Goal: Find specific page/section: Find specific page/section

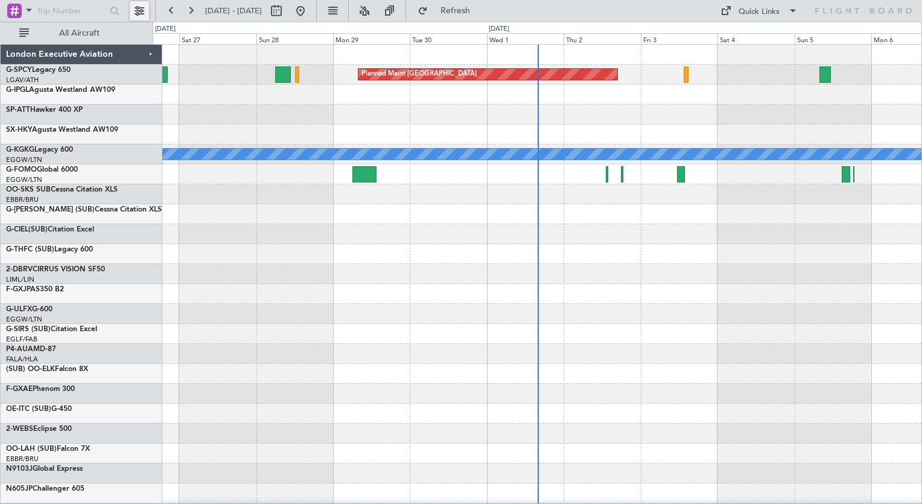
click at [140, 13] on button at bounding box center [139, 10] width 19 height 19
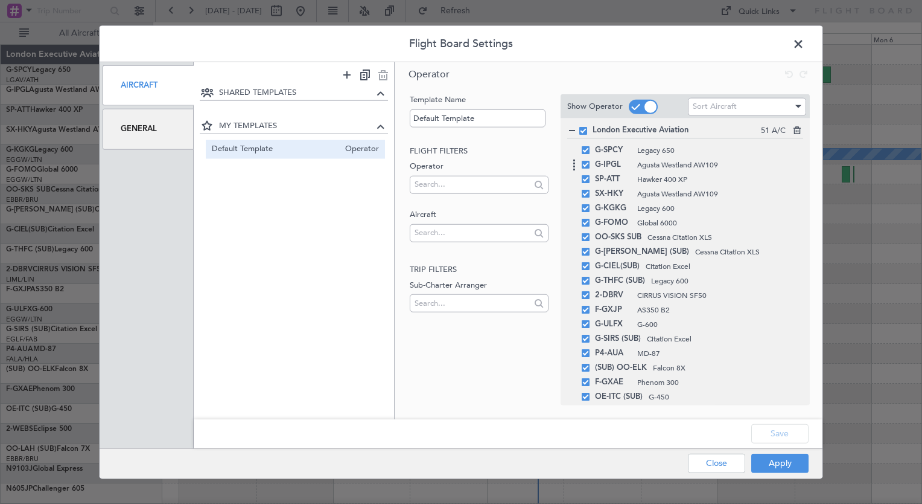
click at [586, 165] on span at bounding box center [586, 165] width 8 height 8
click at [590, 161] on input "checkbox" at bounding box center [590, 161] width 0 height 0
click at [586, 175] on span at bounding box center [586, 179] width 8 height 8
click at [590, 175] on input "checkbox" at bounding box center [590, 175] width 0 height 0
click at [587, 194] on span at bounding box center [586, 194] width 8 height 8
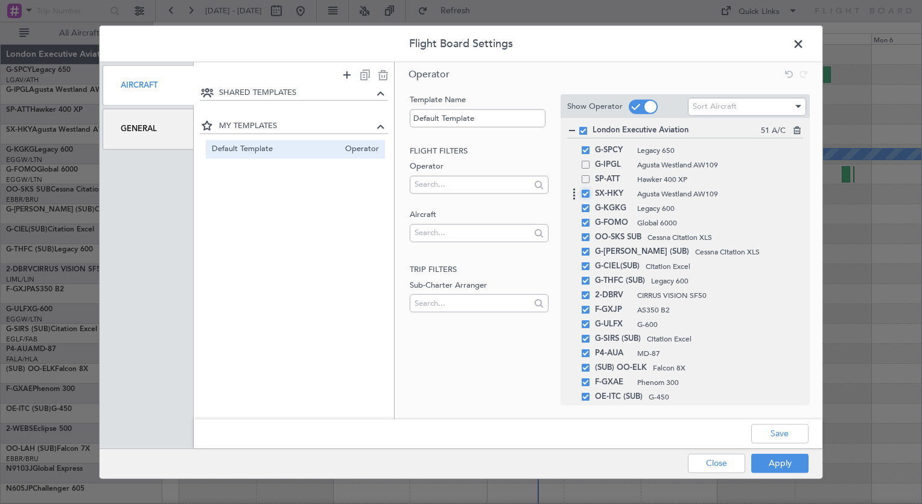
click at [590, 190] on input "checkbox" at bounding box center [590, 190] width 0 height 0
click at [585, 235] on span at bounding box center [586, 237] width 8 height 8
click at [590, 233] on input "checkbox" at bounding box center [590, 233] width 0 height 0
click at [584, 249] on span at bounding box center [586, 252] width 8 height 8
click at [590, 248] on input "checkbox" at bounding box center [590, 248] width 0 height 0
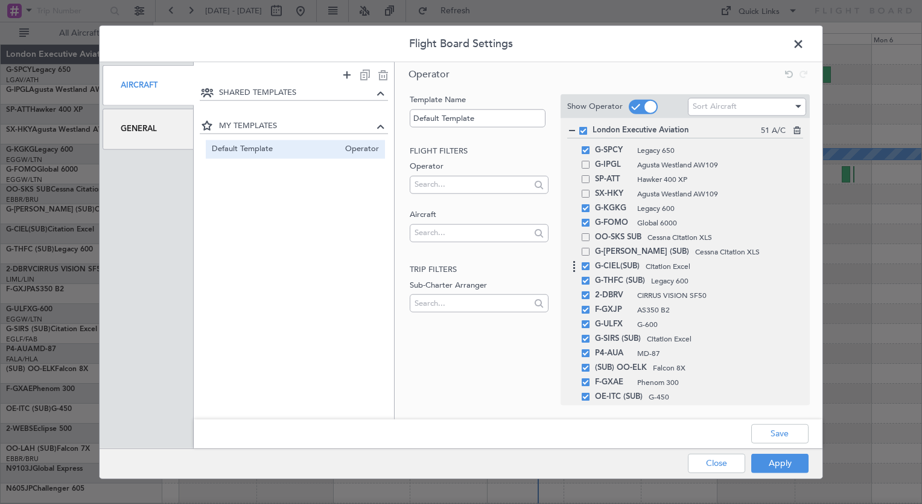
click at [588, 267] on span at bounding box center [586, 266] width 8 height 8
click at [590, 262] on input "checkbox" at bounding box center [590, 262] width 0 height 0
click at [586, 281] on span at bounding box center [586, 281] width 8 height 8
click at [590, 277] on input "checkbox" at bounding box center [590, 277] width 0 height 0
click at [587, 291] on span at bounding box center [586, 295] width 8 height 8
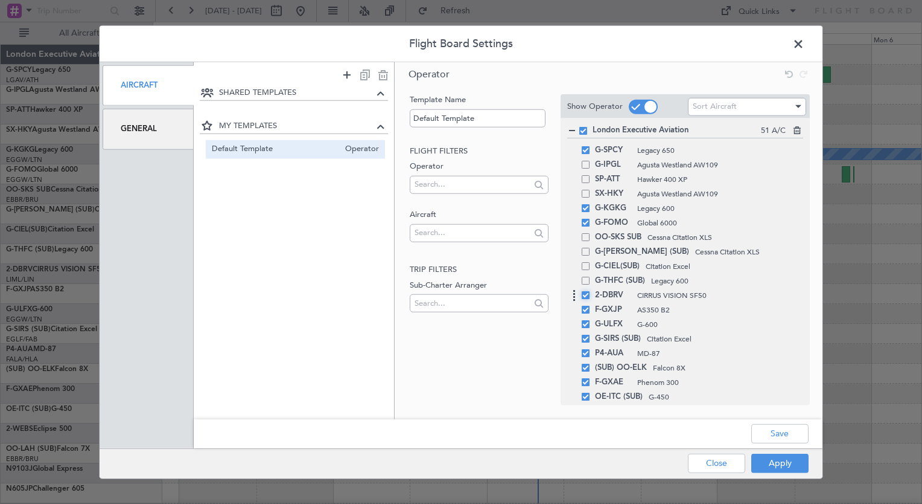
click at [590, 291] on input "checkbox" at bounding box center [590, 291] width 0 height 0
drag, startPoint x: 586, startPoint y: 313, endPoint x: 572, endPoint y: 325, distance: 18.4
click at [572, 325] on div "F-GXJP AS350 B2" at bounding box center [685, 324] width 236 height 14
click at [584, 310] on span at bounding box center [586, 309] width 8 height 8
click at [590, 305] on input "checkbox" at bounding box center [590, 305] width 0 height 0
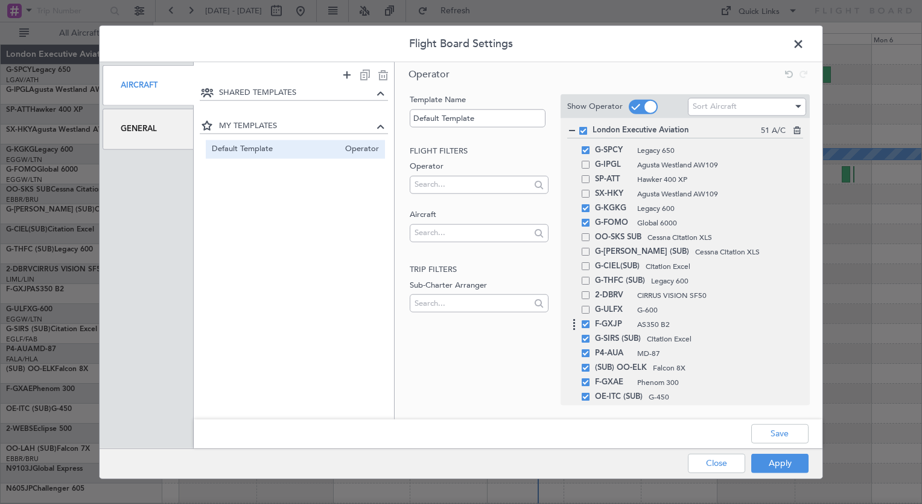
click at [586, 321] on span at bounding box center [586, 324] width 8 height 8
click at [590, 320] on input "checkbox" at bounding box center [590, 320] width 0 height 0
click at [587, 336] on span at bounding box center [586, 338] width 8 height 8
click at [590, 334] on input "checkbox" at bounding box center [590, 334] width 0 height 0
click at [586, 351] on span at bounding box center [586, 353] width 8 height 8
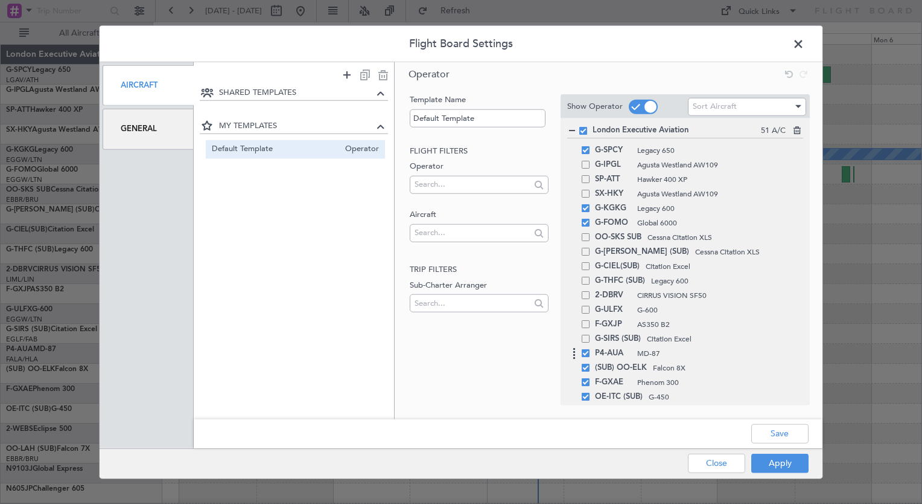
click at [590, 349] on input "checkbox" at bounding box center [590, 349] width 0 height 0
click at [587, 375] on div "F-GXAE Phenom 300" at bounding box center [685, 382] width 236 height 14
click at [586, 364] on span at bounding box center [586, 367] width 8 height 8
click at [590, 363] on input "checkbox" at bounding box center [590, 363] width 0 height 0
click at [586, 379] on span at bounding box center [586, 382] width 8 height 8
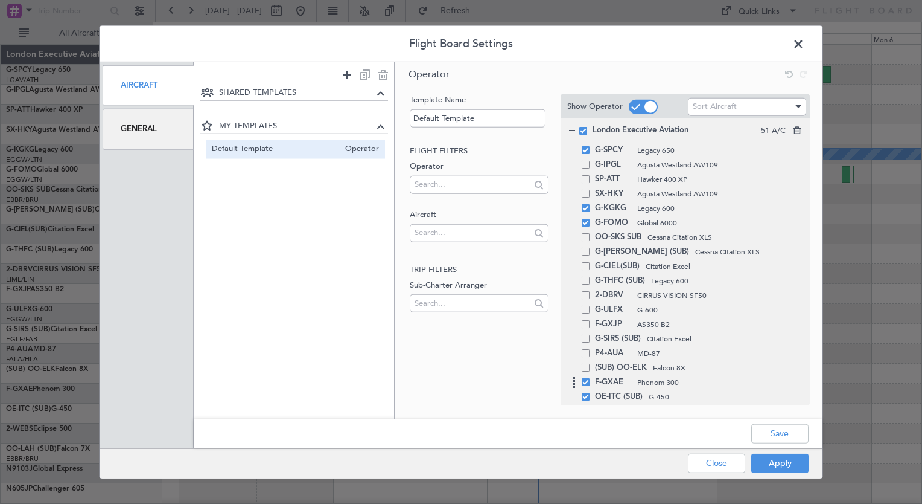
click at [590, 378] on input "checkbox" at bounding box center [590, 378] width 0 height 0
click at [586, 395] on span at bounding box center [586, 396] width 8 height 8
click at [590, 392] on input "checkbox" at bounding box center [590, 392] width 0 height 0
click at [582, 128] on span at bounding box center [584, 131] width 8 height 8
click at [588, 127] on input "checkbox" at bounding box center [588, 127] width 0 height 0
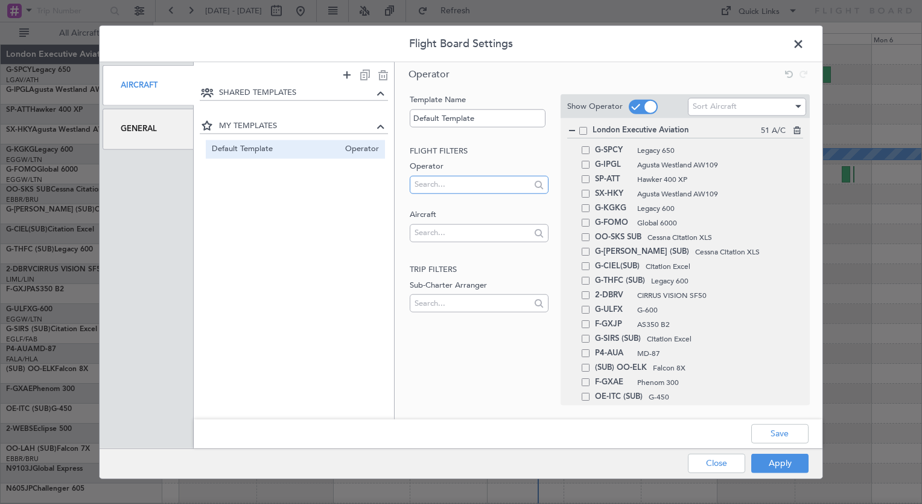
click at [451, 183] on input "text" at bounding box center [472, 184] width 115 height 18
type input "l"
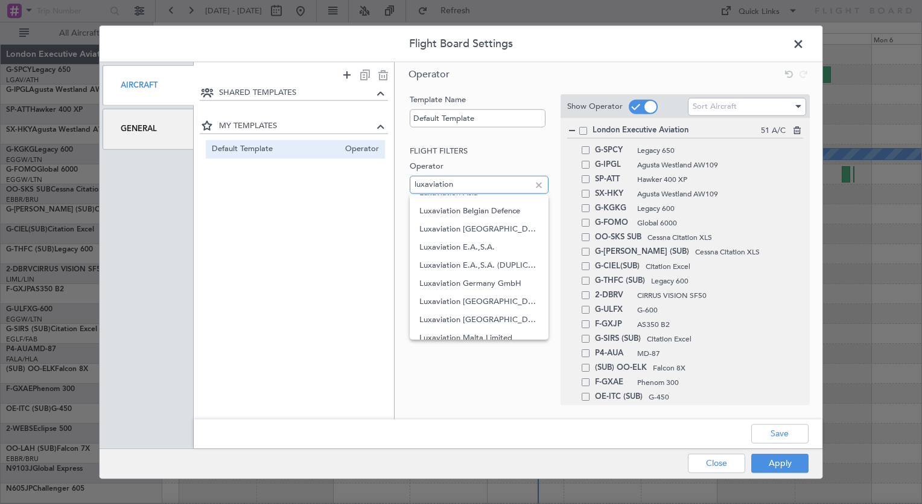
scroll to position [10, 0]
type input "luxaviation"
click at [478, 376] on div "Template Name Default Template Flight filters Operator luxaviation Aircraft Tri…" at bounding box center [478, 237] width 141 height 287
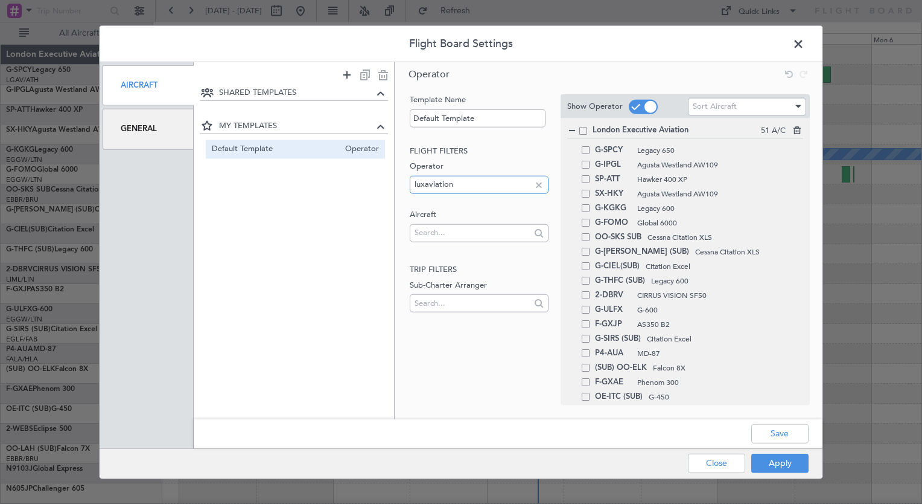
click at [472, 185] on input "luxaviation" at bounding box center [472, 184] width 115 height 18
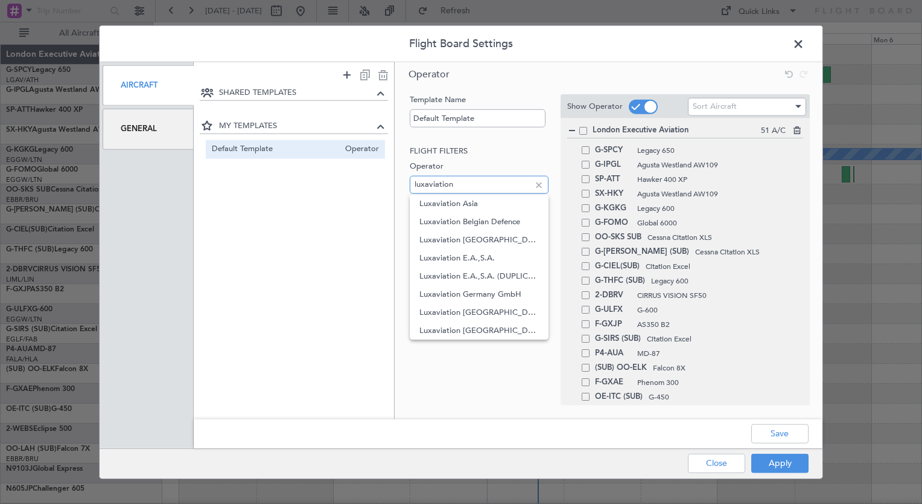
drag, startPoint x: 472, startPoint y: 185, endPoint x: 348, endPoint y: 173, distance: 123.8
click at [348, 173] on div "SHARED TEMPLATES MY TEMPLATES Default Template Operator Operator Template Name …" at bounding box center [508, 240] width 629 height 357
click at [586, 151] on span at bounding box center [586, 150] width 8 height 8
click at [590, 146] on input "checkbox" at bounding box center [590, 146] width 0 height 0
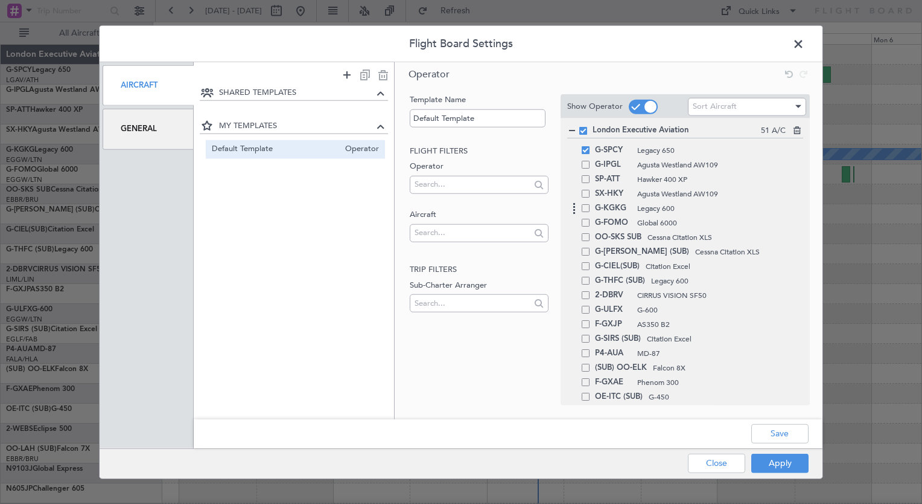
click at [587, 209] on span at bounding box center [586, 208] width 8 height 8
click at [590, 204] on input "checkbox" at bounding box center [590, 204] width 0 height 0
click at [586, 222] on span at bounding box center [586, 223] width 8 height 8
click at [590, 219] on input "checkbox" at bounding box center [590, 219] width 0 height 0
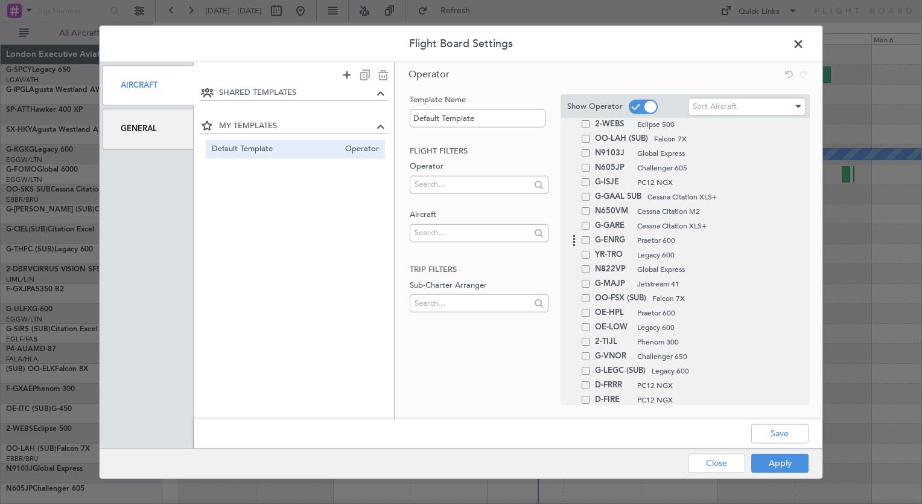
scroll to position [290, 0]
click at [586, 221] on span at bounding box center [586, 223] width 8 height 8
click at [590, 219] on input "checkbox" at bounding box center [590, 219] width 0 height 0
click at [586, 234] on span at bounding box center [586, 237] width 8 height 8
click at [590, 233] on input "checkbox" at bounding box center [590, 233] width 0 height 0
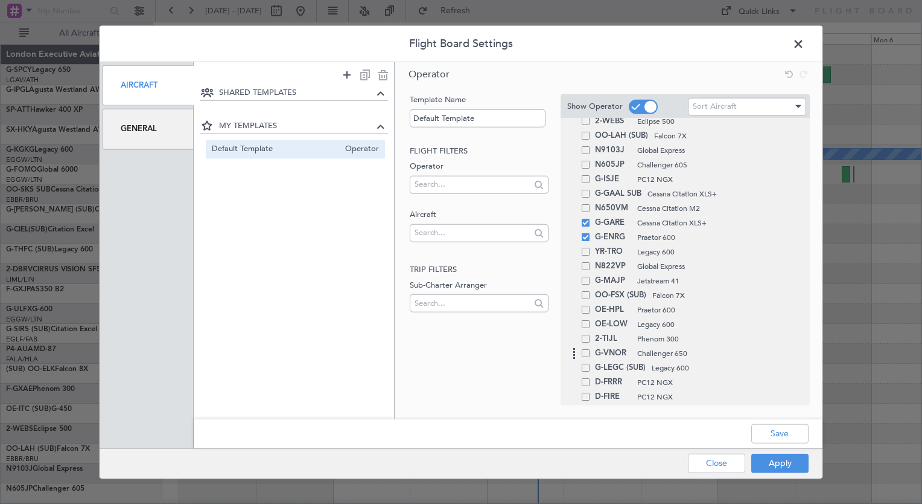
click at [584, 351] on span at bounding box center [586, 353] width 8 height 8
click at [590, 349] on input "checkbox" at bounding box center [590, 349] width 0 height 0
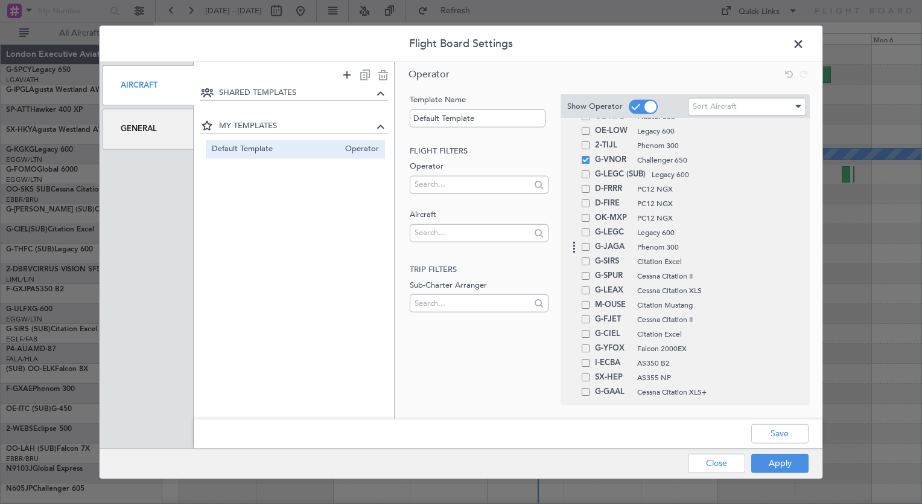
click at [587, 249] on span at bounding box center [586, 247] width 8 height 8
click at [590, 243] on input "checkbox" at bounding box center [590, 243] width 0 height 0
click at [586, 260] on span at bounding box center [586, 261] width 8 height 8
click at [590, 257] on input "checkbox" at bounding box center [590, 257] width 0 height 0
click at [587, 292] on span at bounding box center [586, 290] width 8 height 8
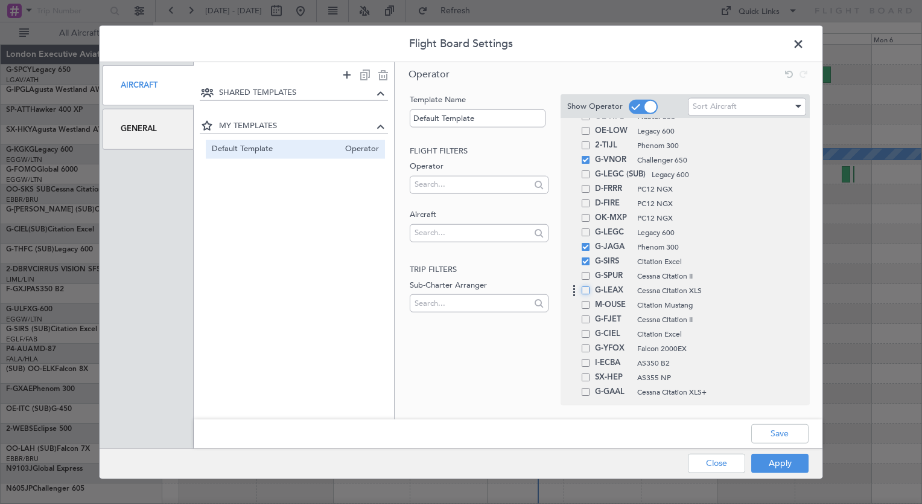
click at [590, 286] on input "checkbox" at bounding box center [590, 286] width 0 height 0
click at [586, 305] on span at bounding box center [586, 305] width 8 height 8
click at [590, 301] on input "checkbox" at bounding box center [590, 301] width 0 height 0
click at [587, 395] on span at bounding box center [586, 392] width 8 height 8
click at [590, 388] on input "checkbox" at bounding box center [590, 388] width 0 height 0
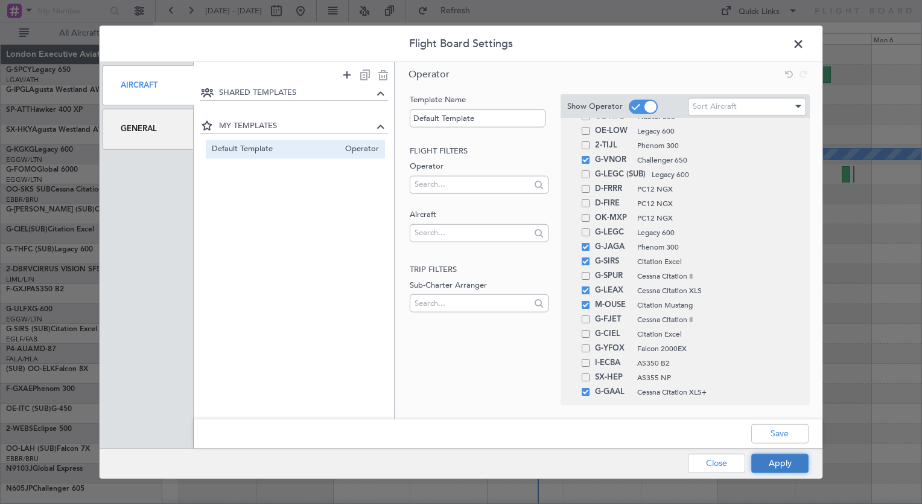
click at [783, 463] on button "Apply" at bounding box center [780, 462] width 57 height 19
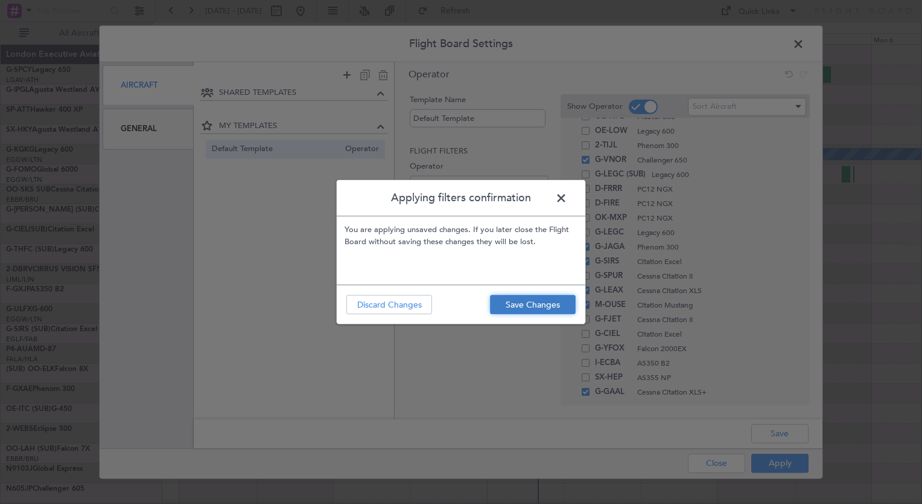
click at [548, 310] on button "Save Changes" at bounding box center [533, 304] width 86 height 19
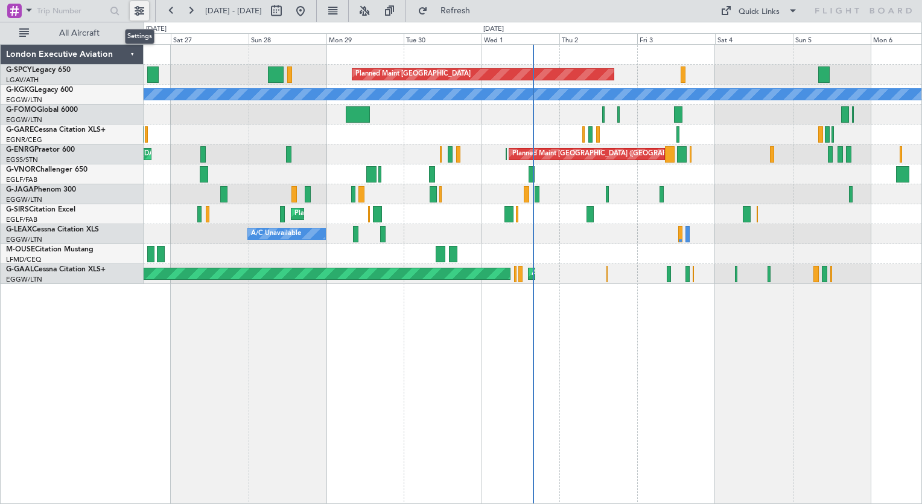
click at [139, 8] on button at bounding box center [139, 10] width 19 height 19
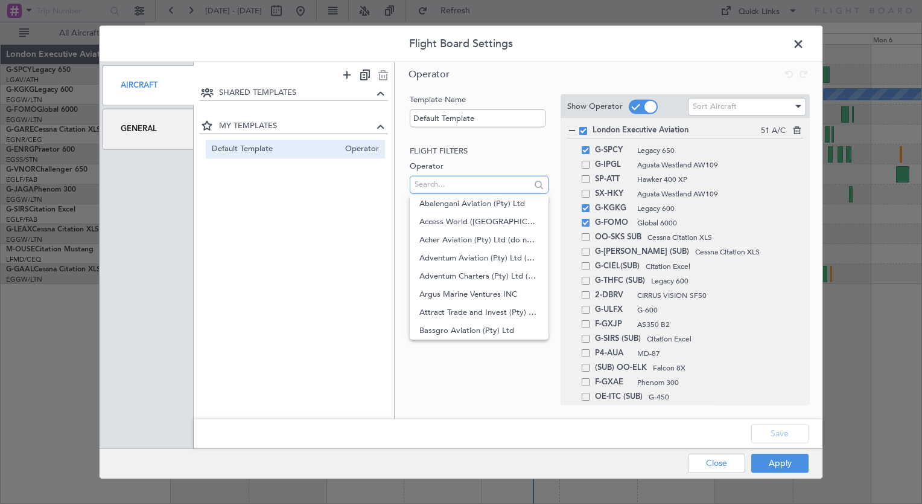
click at [429, 187] on input "text" at bounding box center [472, 184] width 115 height 18
type input "LUXA"
click at [490, 327] on span "Luxaviation [GEOGRAPHIC_DATA]" at bounding box center [479, 330] width 119 height 18
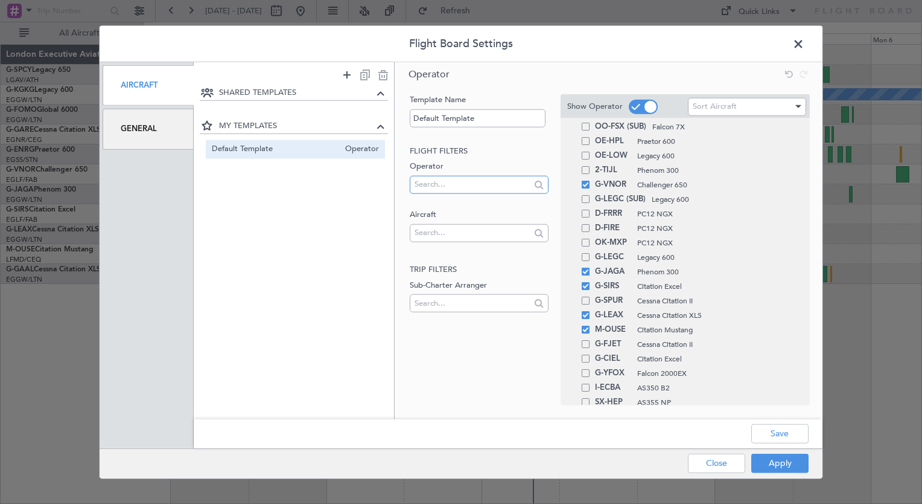
scroll to position [739, 0]
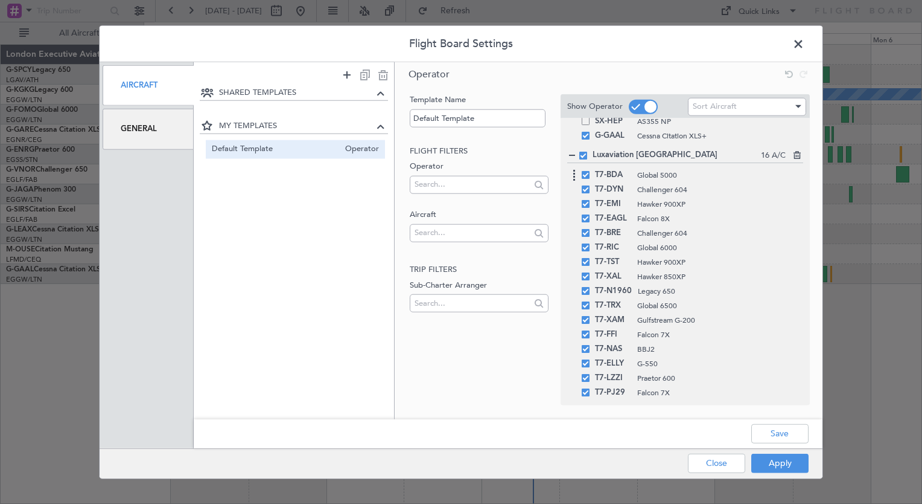
click at [583, 175] on span at bounding box center [586, 175] width 8 height 8
click at [590, 171] on input "checkbox" at bounding box center [590, 171] width 0 height 0
click at [587, 187] on span at bounding box center [586, 189] width 8 height 8
click at [590, 185] on input "checkbox" at bounding box center [590, 185] width 0 height 0
click at [585, 219] on span at bounding box center [586, 218] width 8 height 8
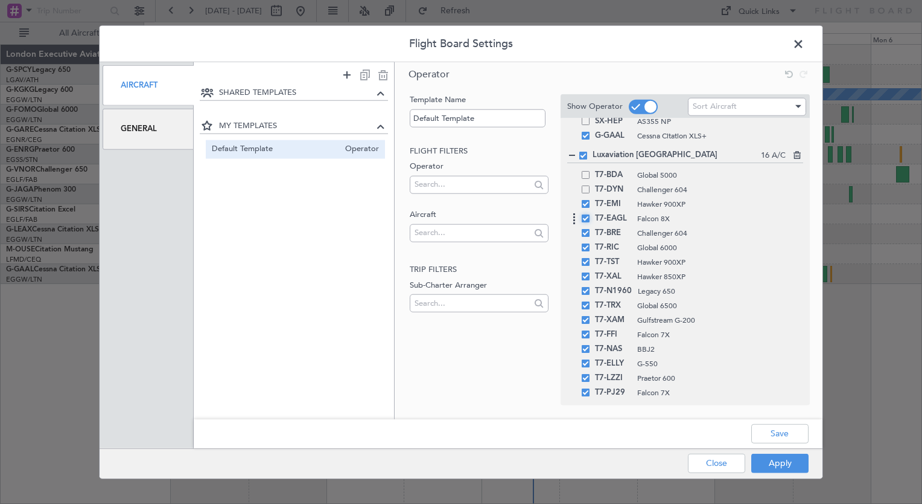
click at [590, 214] on input "checkbox" at bounding box center [590, 214] width 0 height 0
click at [587, 250] on span at bounding box center [586, 247] width 8 height 8
click at [590, 243] on input "checkbox" at bounding box center [590, 243] width 0 height 0
click at [585, 269] on div "T7-XAL Hawker 850XP" at bounding box center [685, 276] width 236 height 14
click at [587, 260] on span at bounding box center [586, 262] width 8 height 8
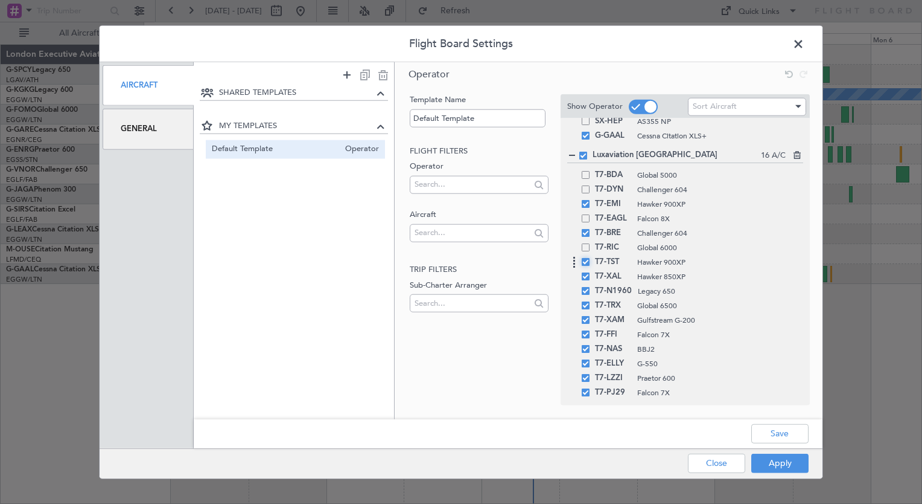
click at [590, 258] on input "checkbox" at bounding box center [590, 258] width 0 height 0
click at [588, 277] on span at bounding box center [586, 276] width 8 height 8
click at [590, 272] on input "checkbox" at bounding box center [590, 272] width 0 height 0
click at [585, 304] on span at bounding box center [586, 305] width 8 height 8
click at [590, 301] on input "checkbox" at bounding box center [590, 301] width 0 height 0
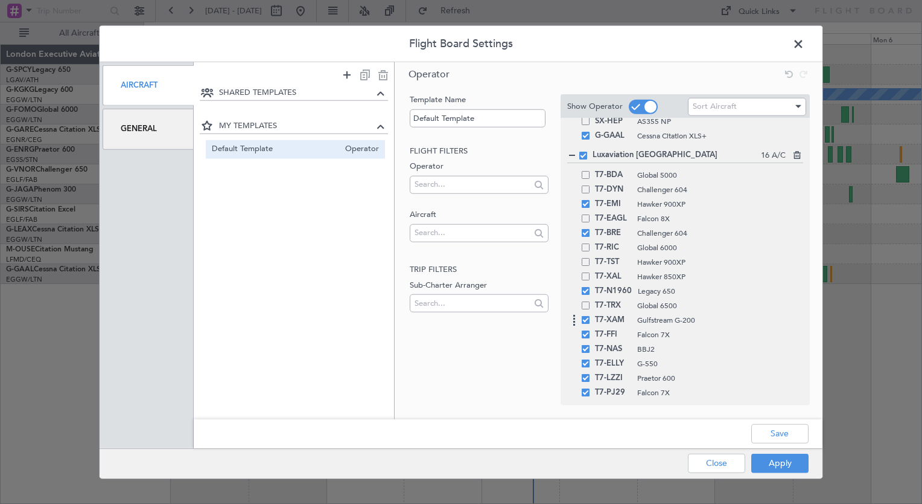
click at [584, 319] on span at bounding box center [586, 320] width 8 height 8
click at [590, 316] on input "checkbox" at bounding box center [590, 316] width 0 height 0
click at [587, 348] on span at bounding box center [586, 349] width 8 height 8
click at [590, 345] on input "checkbox" at bounding box center [590, 345] width 0 height 0
click at [584, 363] on span at bounding box center [586, 363] width 8 height 8
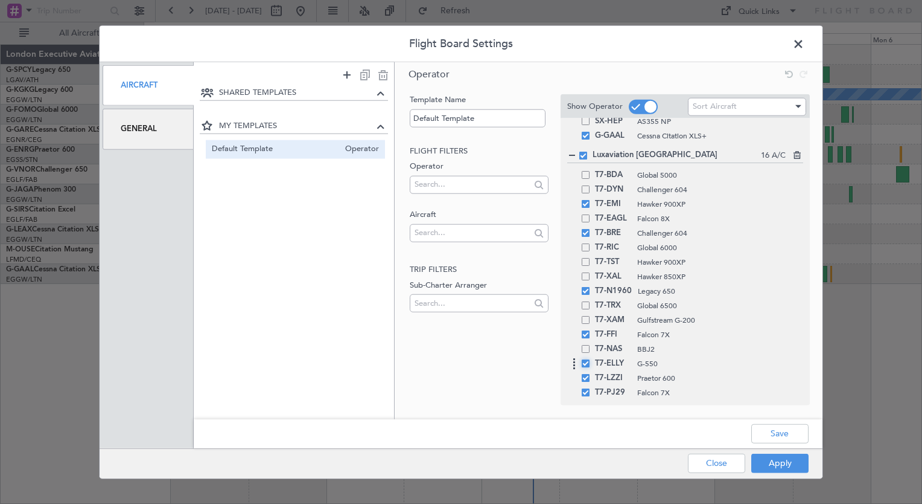
click at [590, 359] on input "checkbox" at bounding box center [590, 359] width 0 height 0
click at [587, 392] on span at bounding box center [586, 392] width 8 height 8
click at [590, 388] on input "checkbox" at bounding box center [590, 388] width 0 height 0
click at [774, 468] on button "Apply" at bounding box center [780, 462] width 57 height 19
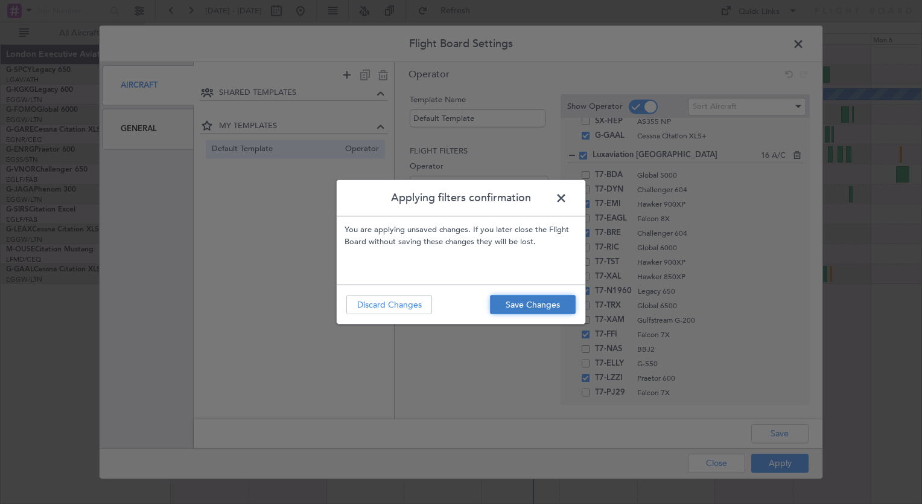
click at [546, 303] on button "Save Changes" at bounding box center [533, 304] width 86 height 19
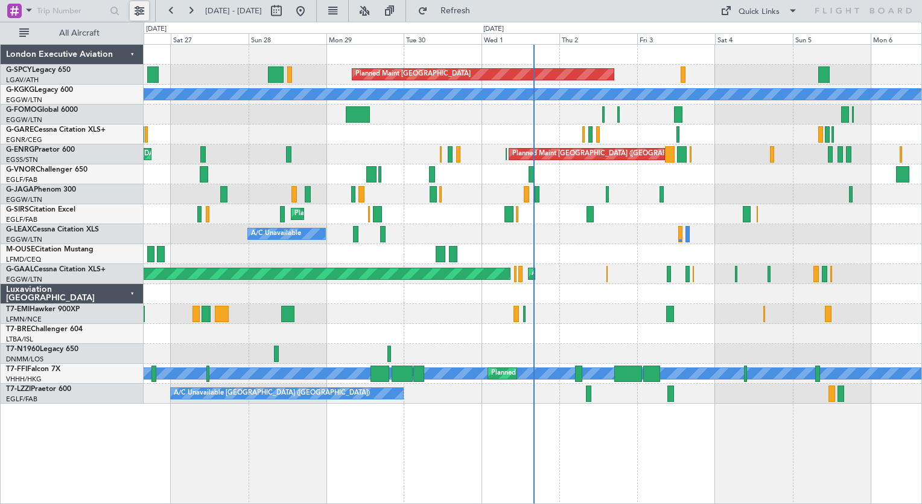
click at [139, 7] on button at bounding box center [139, 10] width 19 height 19
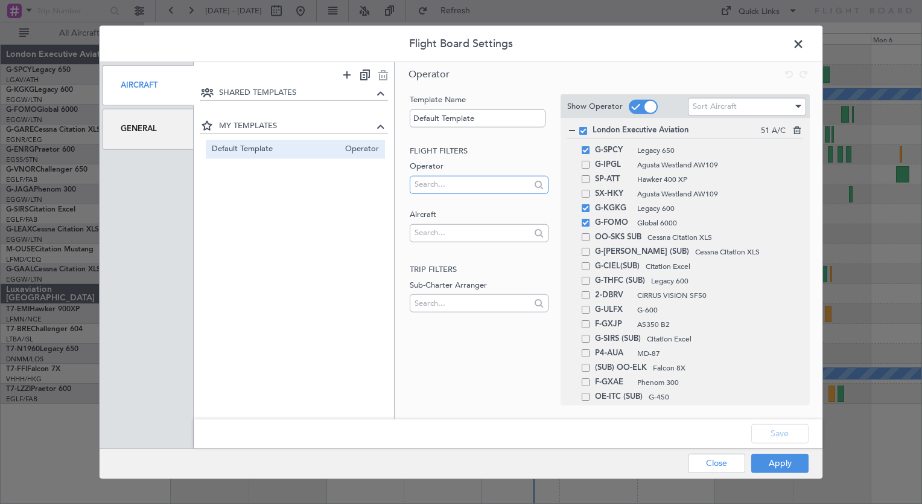
click at [457, 191] on input "text" at bounding box center [472, 184] width 115 height 18
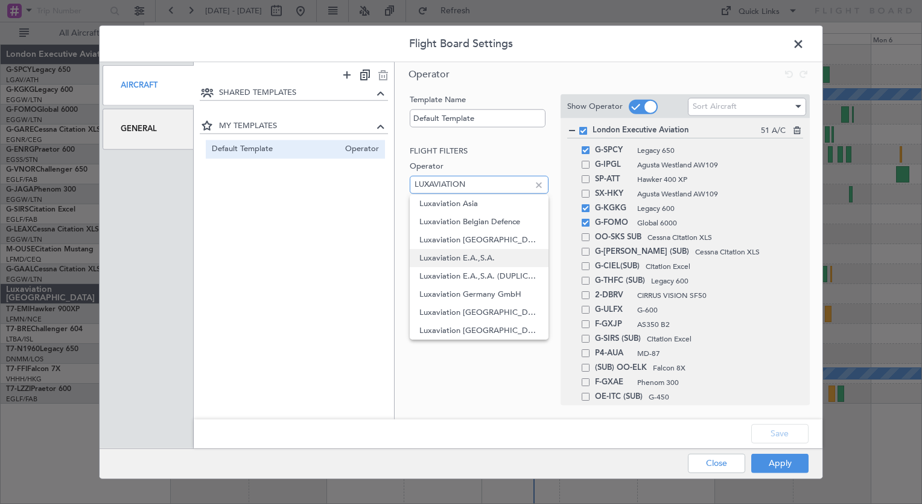
type input "LUXAVIATION"
click at [481, 264] on span "Luxaviation E.A.,S.A." at bounding box center [479, 258] width 119 height 18
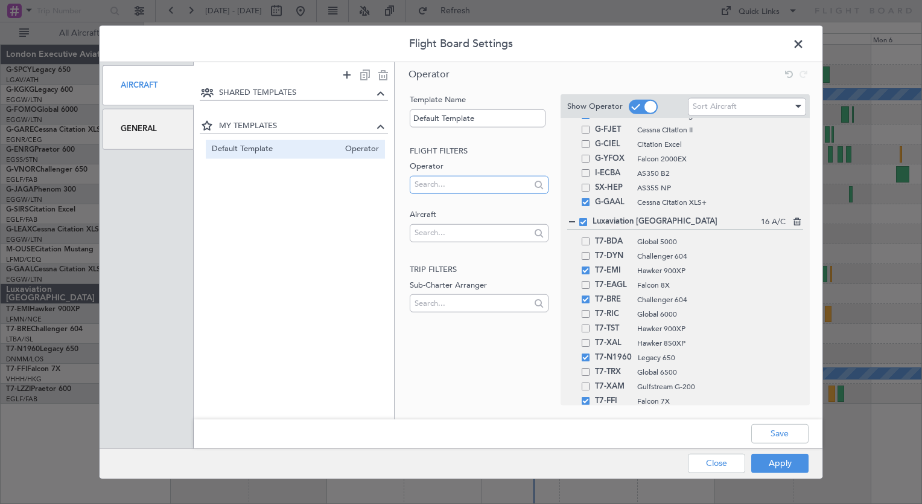
scroll to position [851, 0]
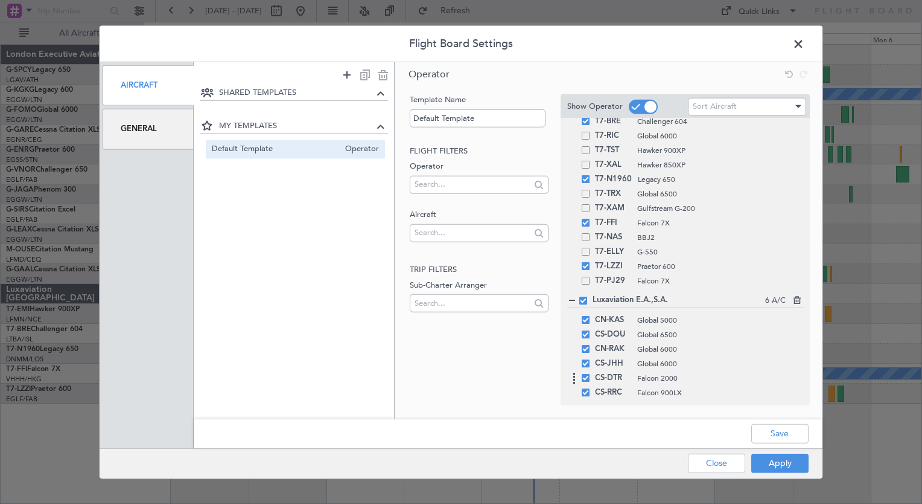
click at [586, 378] on span at bounding box center [586, 378] width 8 height 8
click at [590, 374] on input "checkbox" at bounding box center [590, 374] width 0 height 0
click at [587, 390] on span at bounding box center [586, 392] width 8 height 8
click at [590, 388] on input "checkbox" at bounding box center [590, 388] width 0 height 0
click at [587, 351] on span at bounding box center [586, 349] width 8 height 8
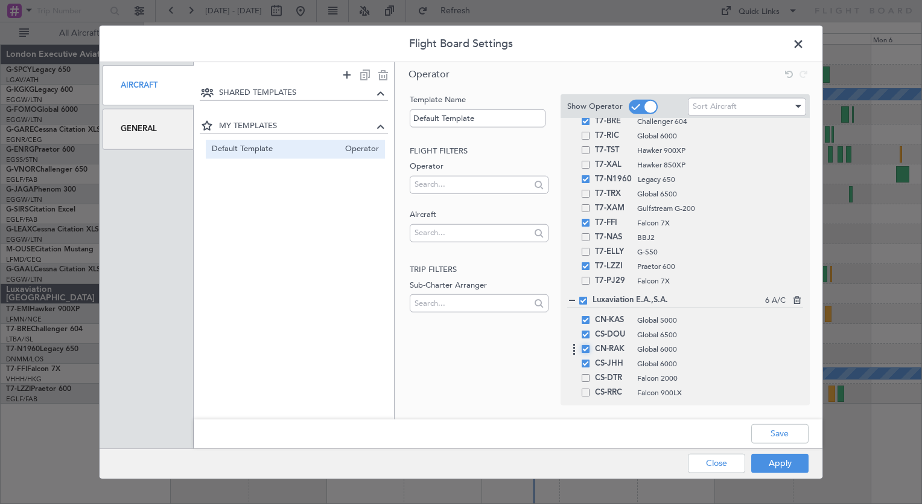
click at [590, 345] on input "checkbox" at bounding box center [590, 345] width 0 height 0
click at [586, 336] on span at bounding box center [586, 334] width 8 height 8
click at [590, 330] on input "checkbox" at bounding box center [590, 330] width 0 height 0
click at [586, 318] on span at bounding box center [586, 320] width 8 height 8
click at [590, 316] on input "checkbox" at bounding box center [590, 316] width 0 height 0
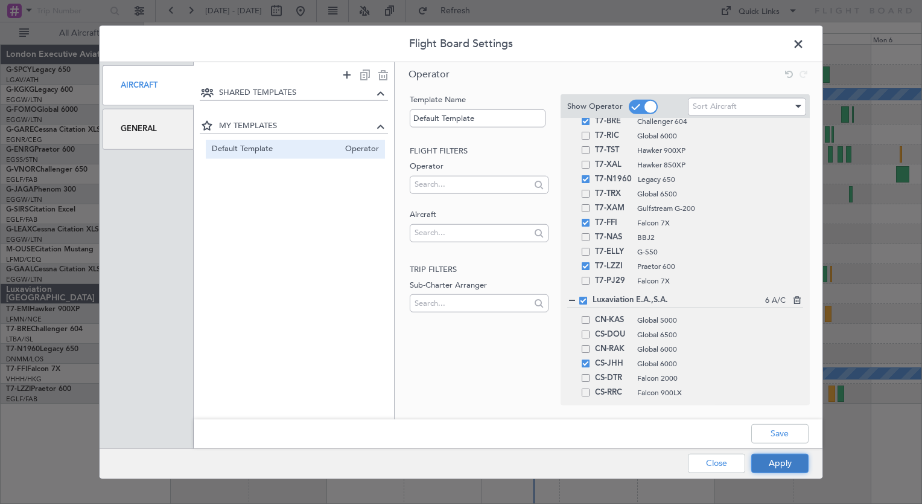
click at [780, 461] on button "Apply" at bounding box center [780, 462] width 57 height 19
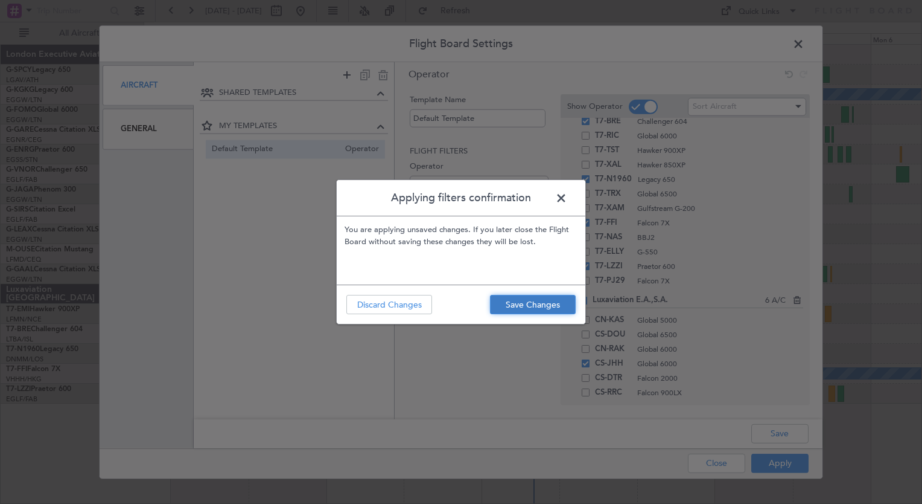
click at [519, 311] on button "Save Changes" at bounding box center [533, 304] width 86 height 19
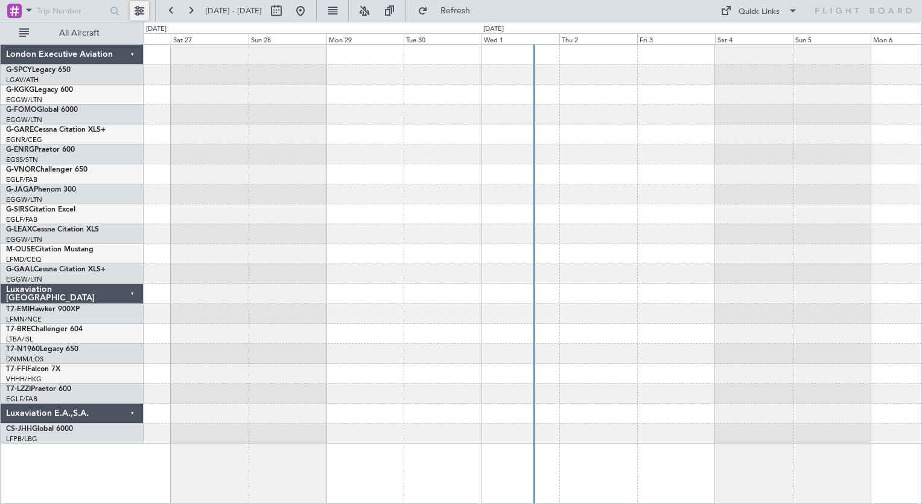
click at [144, 13] on button at bounding box center [139, 10] width 19 height 19
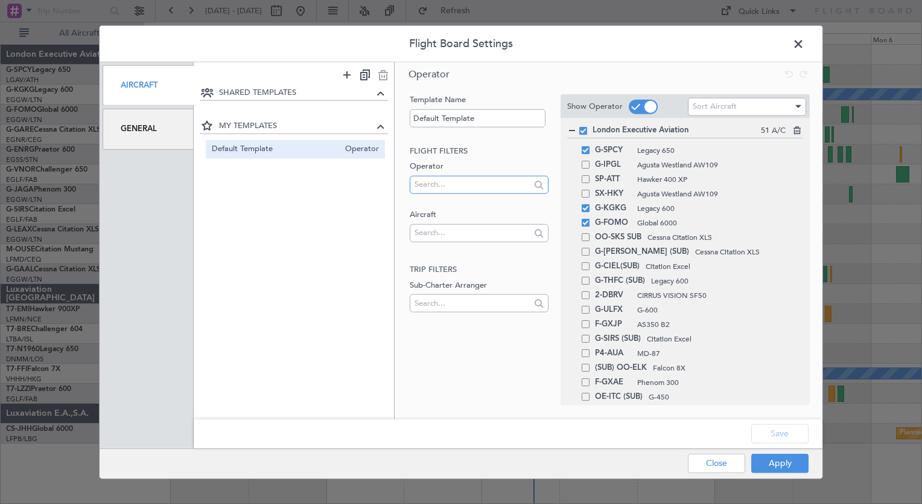
click at [453, 187] on input "text" at bounding box center [472, 184] width 115 height 18
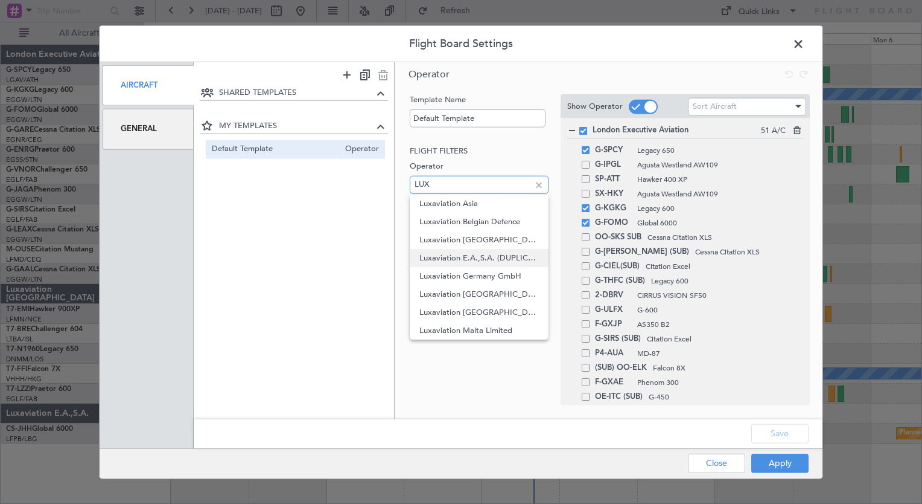
type input "LUX"
click at [539, 254] on mat-option "Luxaviation E.A.,S.A. (DUPLICATE DO NOT USE)" at bounding box center [479, 258] width 138 height 18
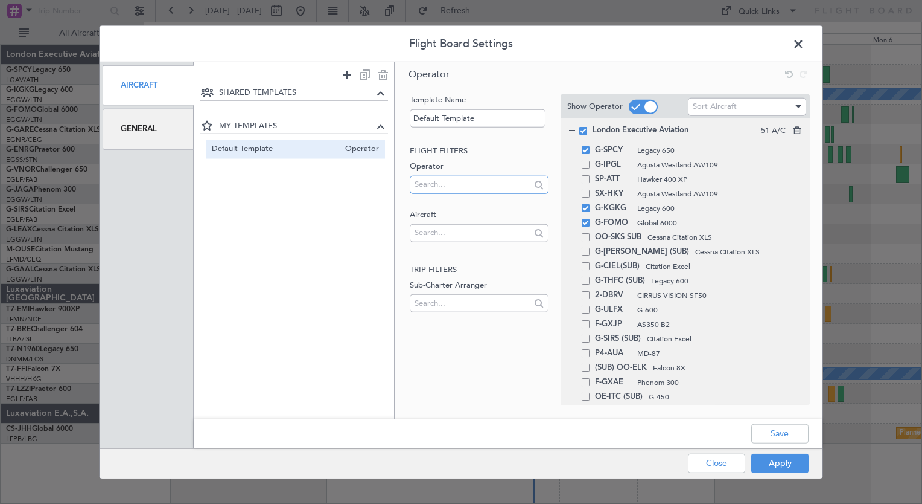
scroll to position [0, 0]
click at [517, 190] on input "text" at bounding box center [472, 184] width 115 height 18
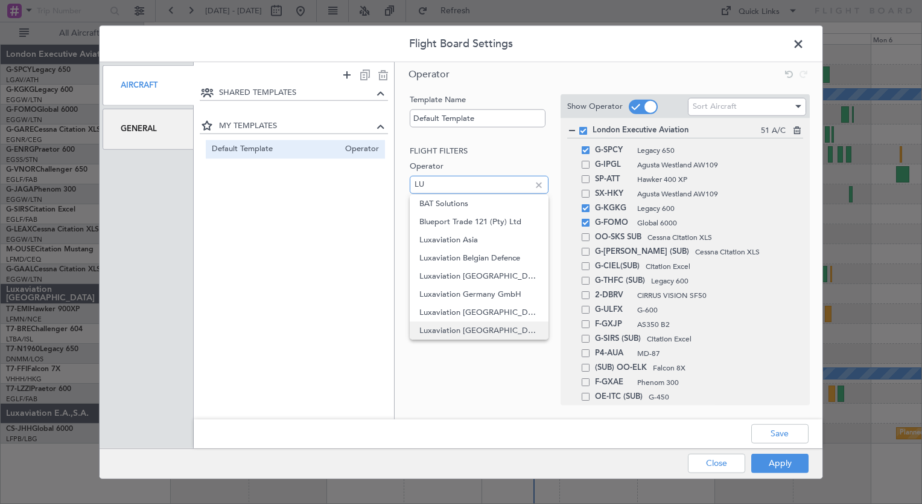
type input "LU"
drag, startPoint x: 509, startPoint y: 327, endPoint x: 470, endPoint y: 336, distance: 39.6
click at [470, 336] on span "Luxaviation [GEOGRAPHIC_DATA]" at bounding box center [479, 330] width 119 height 18
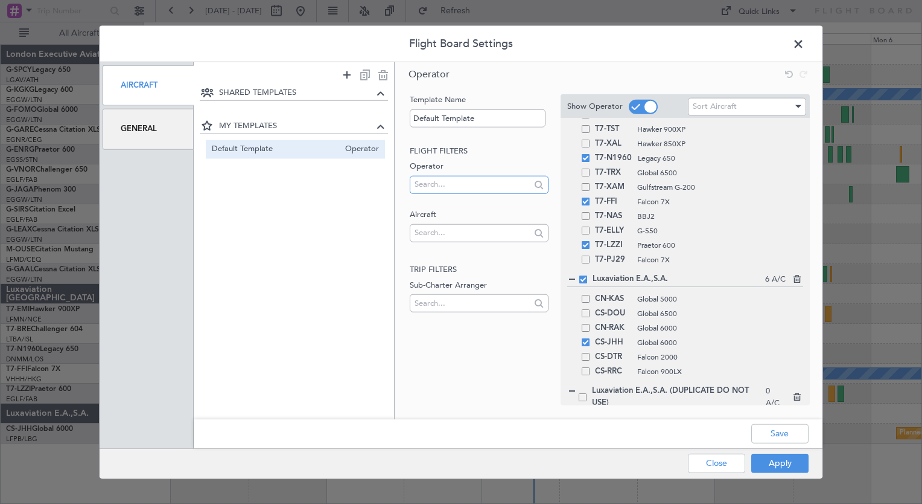
scroll to position [965, 0]
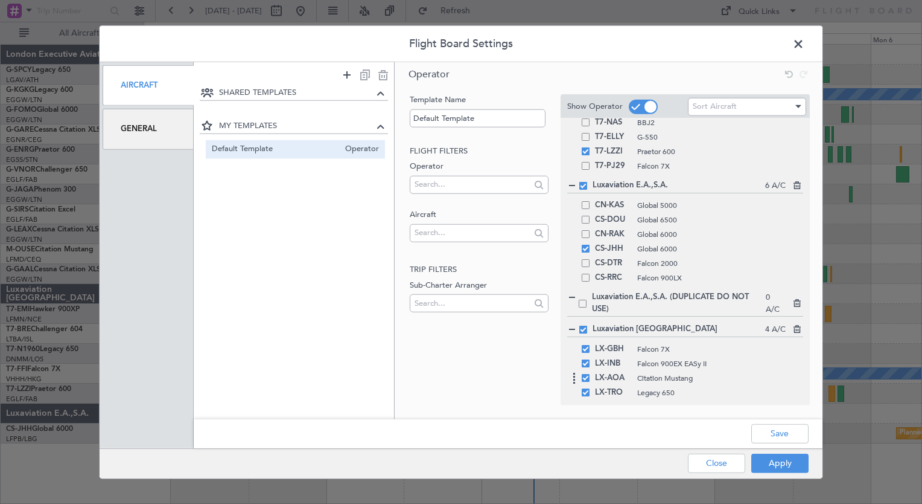
click at [587, 380] on span at bounding box center [586, 378] width 8 height 8
click at [590, 374] on input "checkbox" at bounding box center [590, 374] width 0 height 0
click at [584, 361] on span at bounding box center [586, 363] width 8 height 8
click at [590, 359] on input "checkbox" at bounding box center [590, 359] width 0 height 0
click at [584, 348] on span at bounding box center [586, 349] width 8 height 8
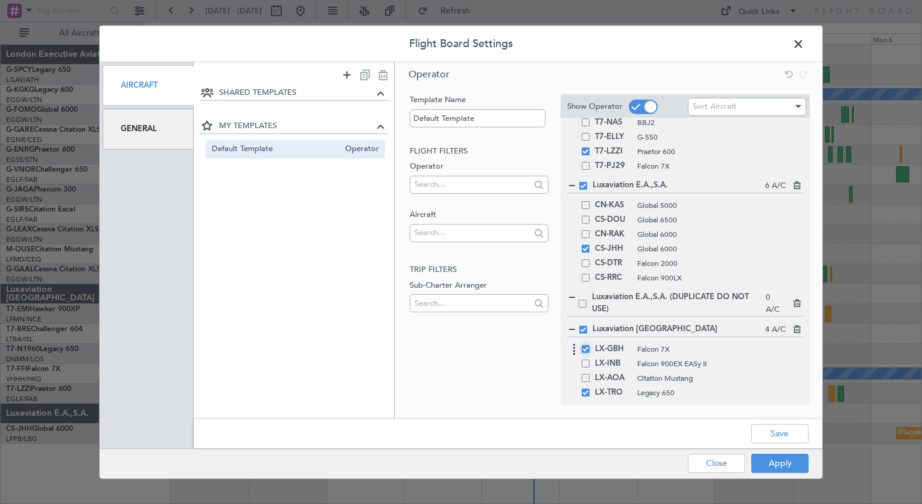
click at [590, 345] on input "checkbox" at bounding box center [590, 345] width 0 height 0
click at [775, 462] on button "Apply" at bounding box center [780, 462] width 57 height 19
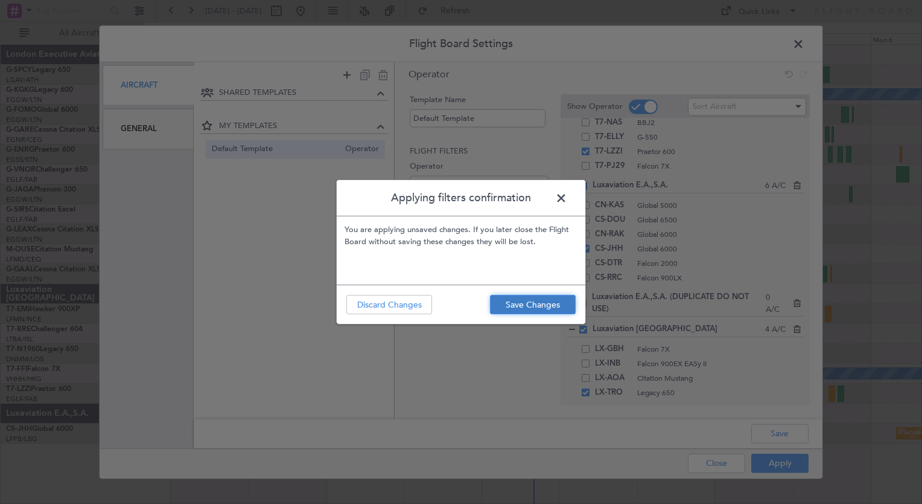
click at [519, 308] on button "Save Changes" at bounding box center [533, 304] width 86 height 19
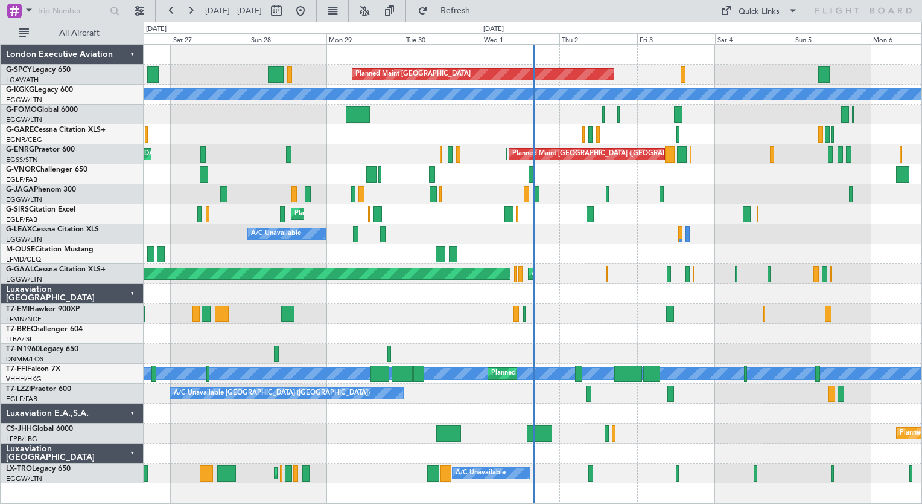
click at [94, 98] on div "EGGW/LTN London ([GEOGRAPHIC_DATA])" at bounding box center [74, 100] width 137 height 10
click at [95, 95] on div "EGGW/LTN London ([GEOGRAPHIC_DATA])" at bounding box center [74, 100] width 137 height 10
click at [139, 8] on button at bounding box center [139, 10] width 19 height 19
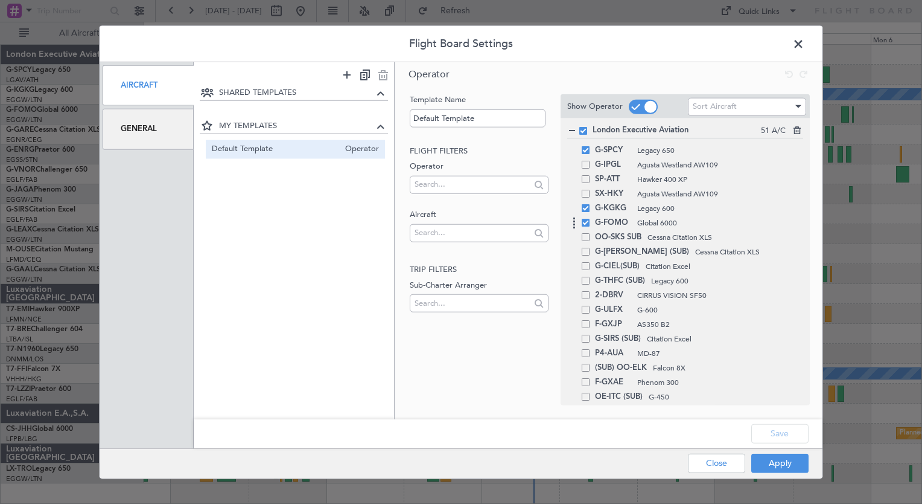
click at [641, 228] on div "G-FOMO Global 6000" at bounding box center [685, 223] width 236 height 14
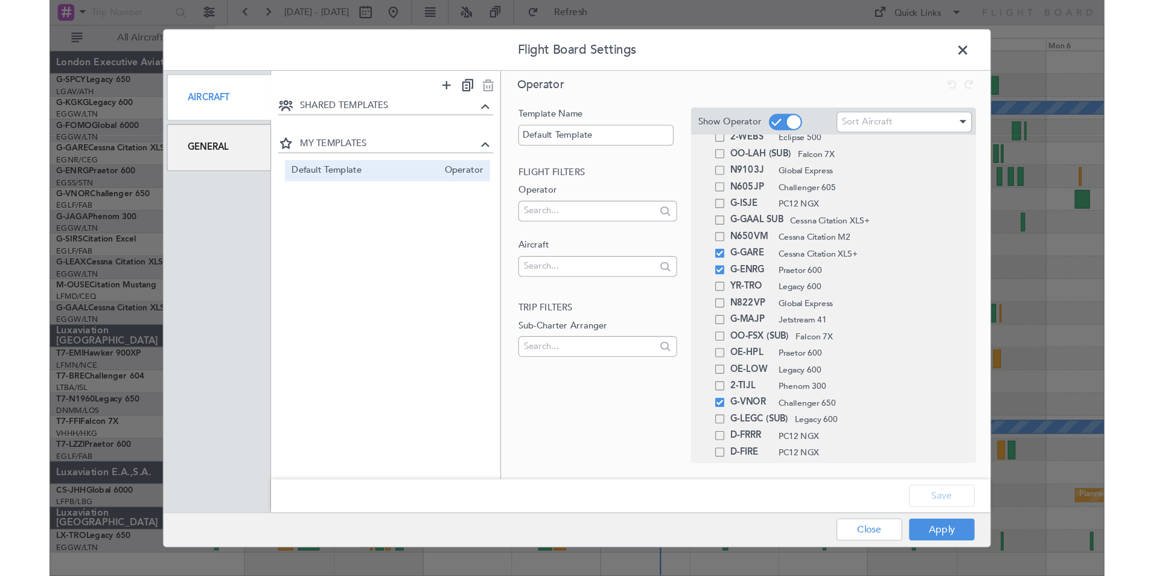
scroll to position [0, 0]
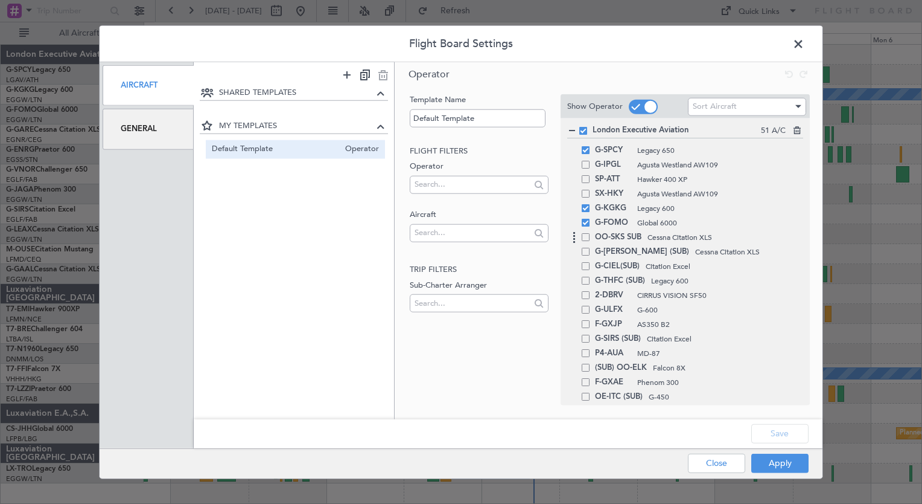
click at [630, 230] on span "OO-SKS SUB" at bounding box center [618, 237] width 46 height 14
drag, startPoint x: 628, startPoint y: 224, endPoint x: 636, endPoint y: 141, distance: 83.1
click at [787, 463] on button "Apply" at bounding box center [780, 462] width 57 height 19
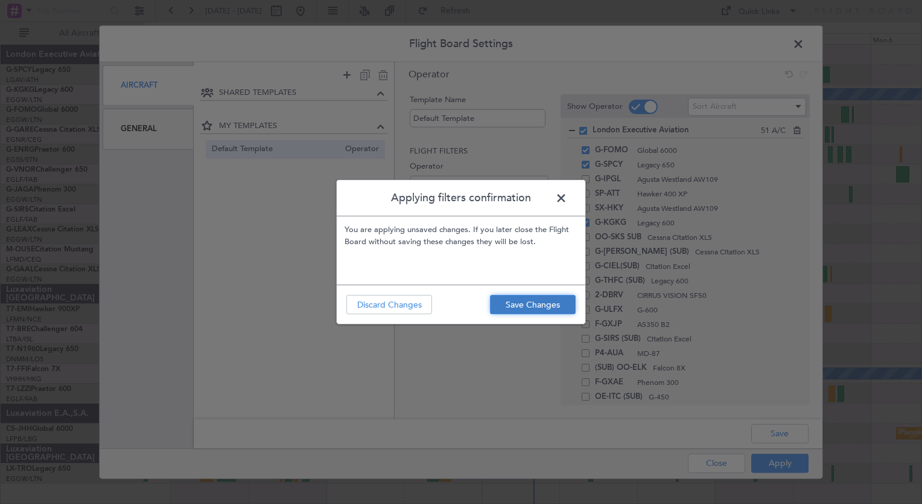
click at [539, 300] on button "Save Changes" at bounding box center [533, 304] width 86 height 19
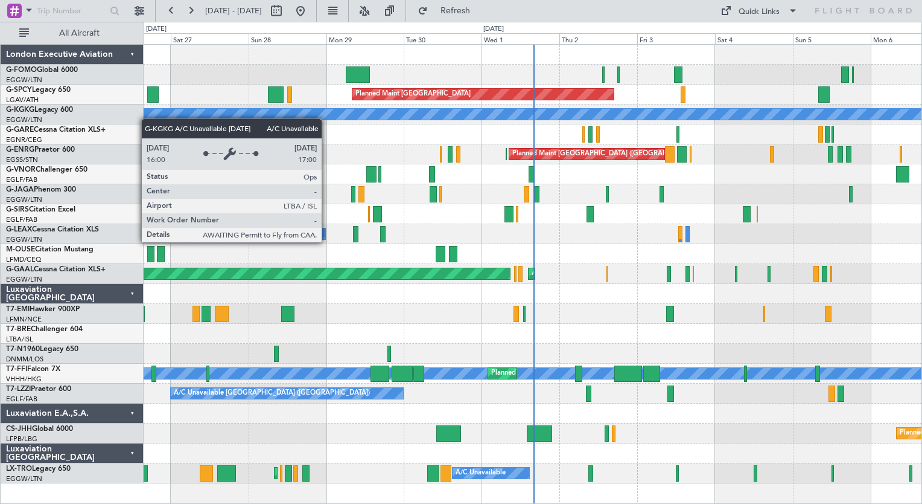
click at [147, 118] on div "A/C Unavailable [GEOGRAPHIC_DATA] (Ataturk)" at bounding box center [341, 114] width 1482 height 11
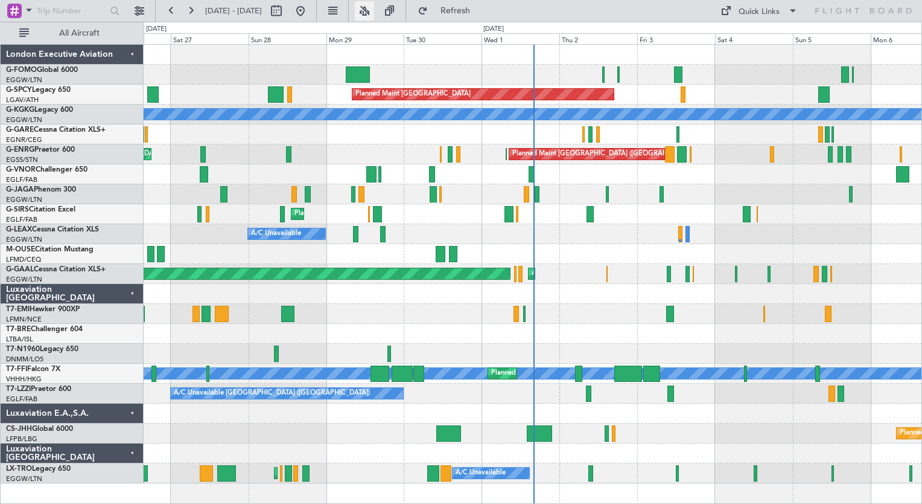
click at [374, 13] on button at bounding box center [364, 10] width 19 height 19
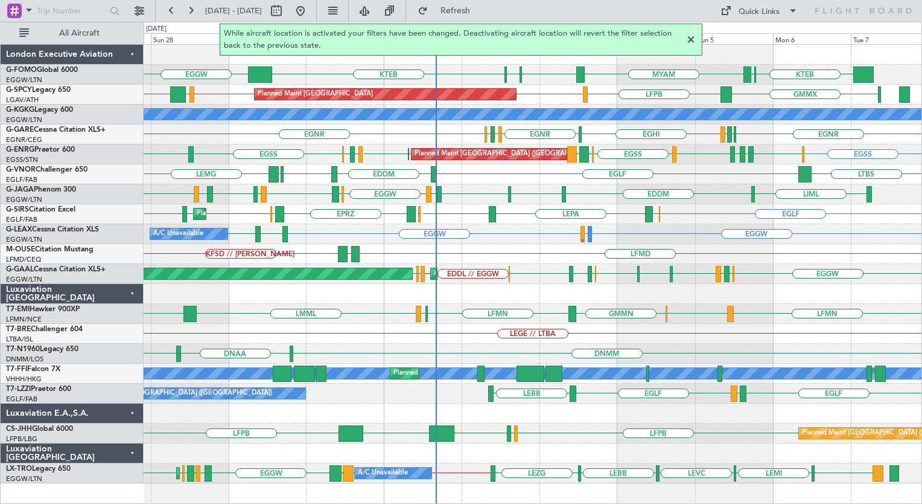
click at [507, 308] on div "KTEB KFOK MYAM EGGW KTEB KBOS KTEB GMMX LFPB EDDW LFPB HESX EDDW Planned Maint …" at bounding box center [533, 264] width 778 height 438
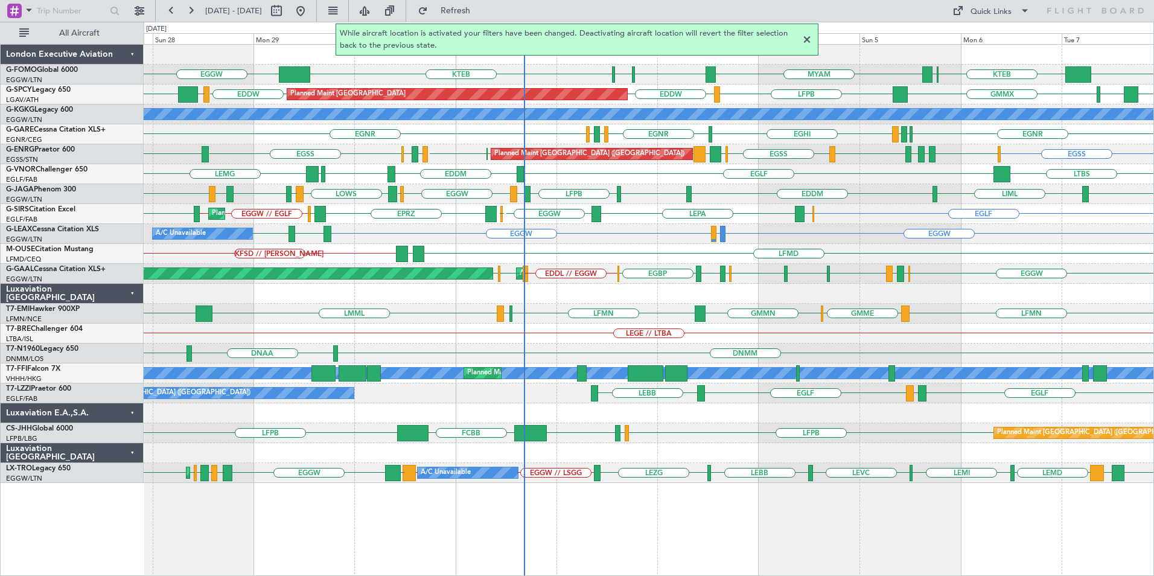
click at [817, 266] on div "EGGW [GEOGRAPHIC_DATA] LIMJ EGGW [GEOGRAPHIC_DATA] EGGW EGBP EGPF EGBP EDDL // …" at bounding box center [649, 274] width 1010 height 20
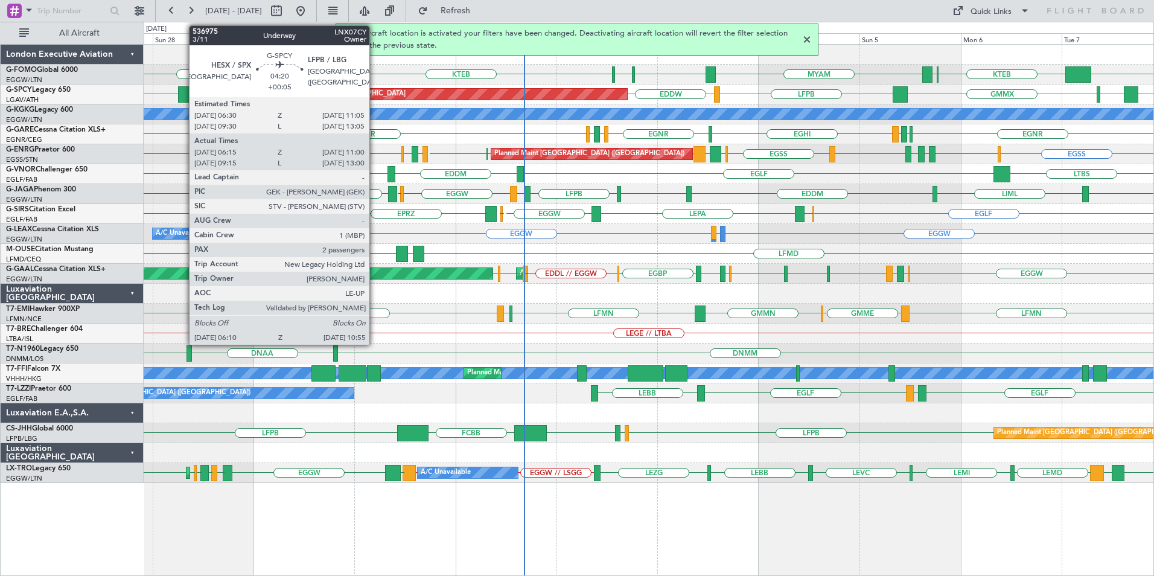
click at [183, 97] on div at bounding box center [188, 94] width 21 height 16
